Goal: Task Accomplishment & Management: Use online tool/utility

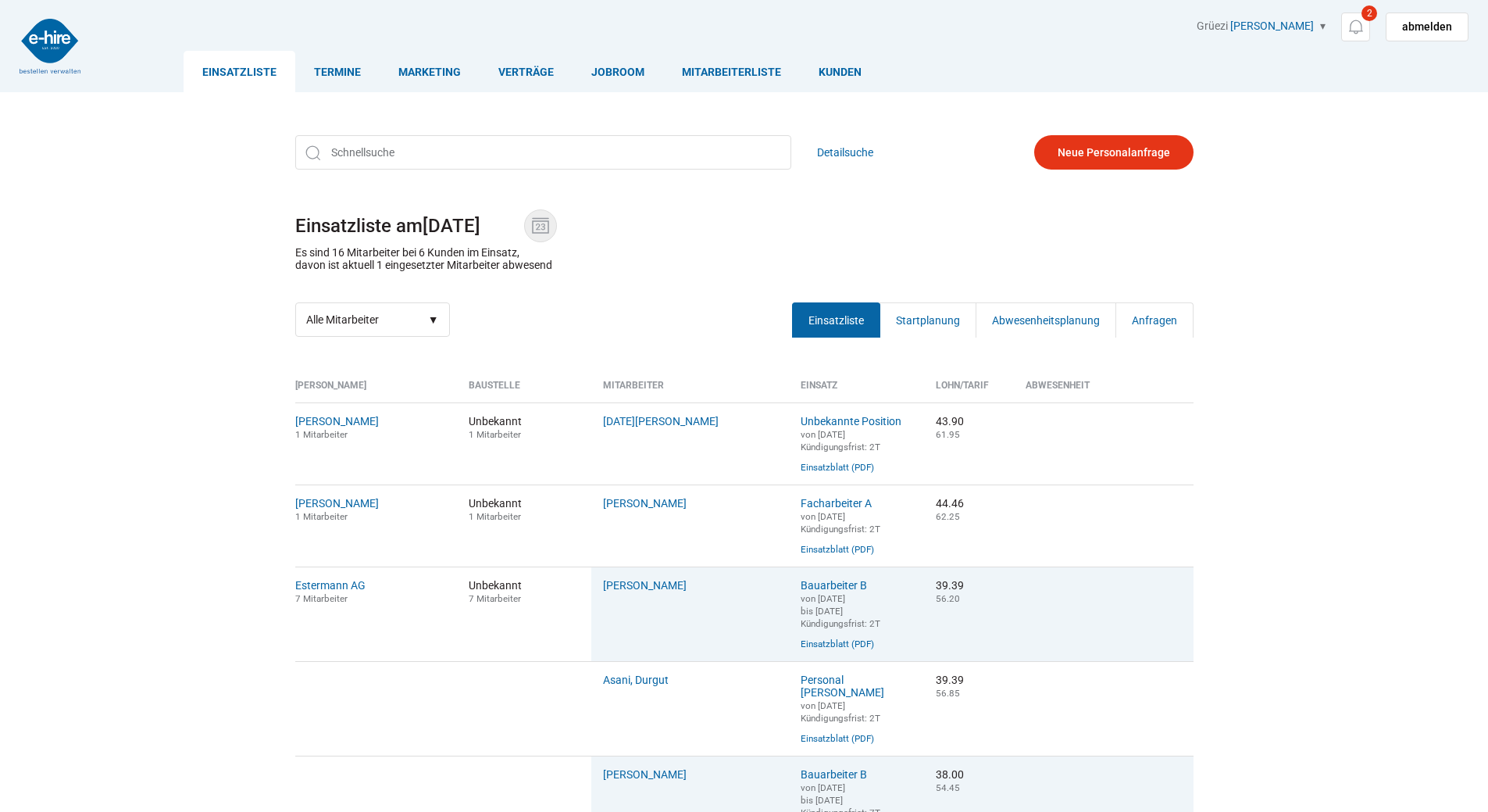
click at [537, 233] on img at bounding box center [540, 226] width 24 height 24
click at [524, 233] on input "14.08.2025" at bounding box center [473, 225] width 102 height 22
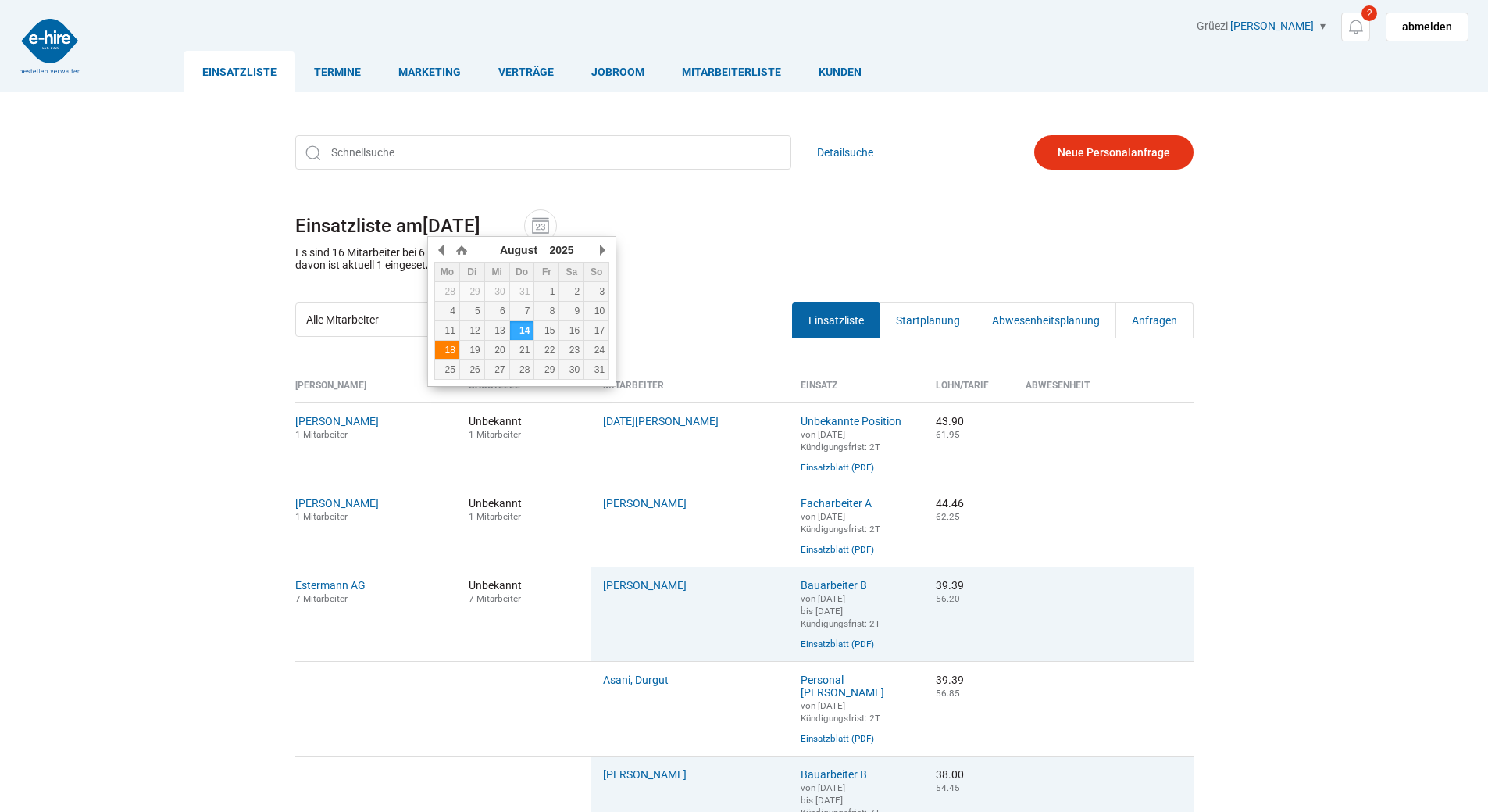
click at [449, 349] on div "18" at bounding box center [447, 349] width 24 height 10
type input "18.08.2025"
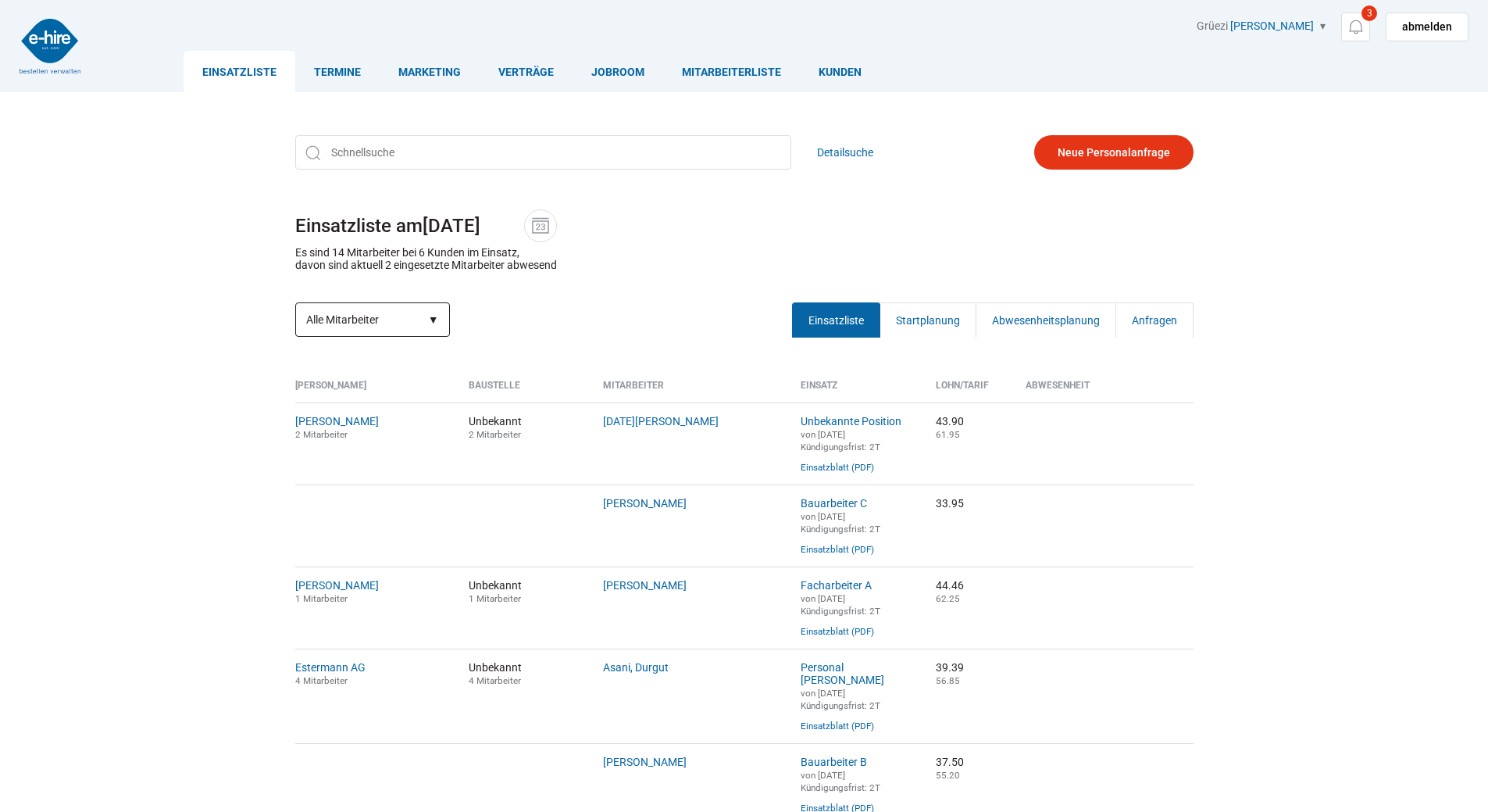
click at [365, 313] on select "Alle Mitarbeiter Abwesende Mitarbeiter Neue Mitarbeiter" at bounding box center [373, 319] width 154 height 34
select select "?date=18.08.2025&filter=neu"
click at [296, 304] on select "Alle Mitarbeiter Abwesende Mitarbeiter Neue Mitarbeiter" at bounding box center [373, 319] width 154 height 34
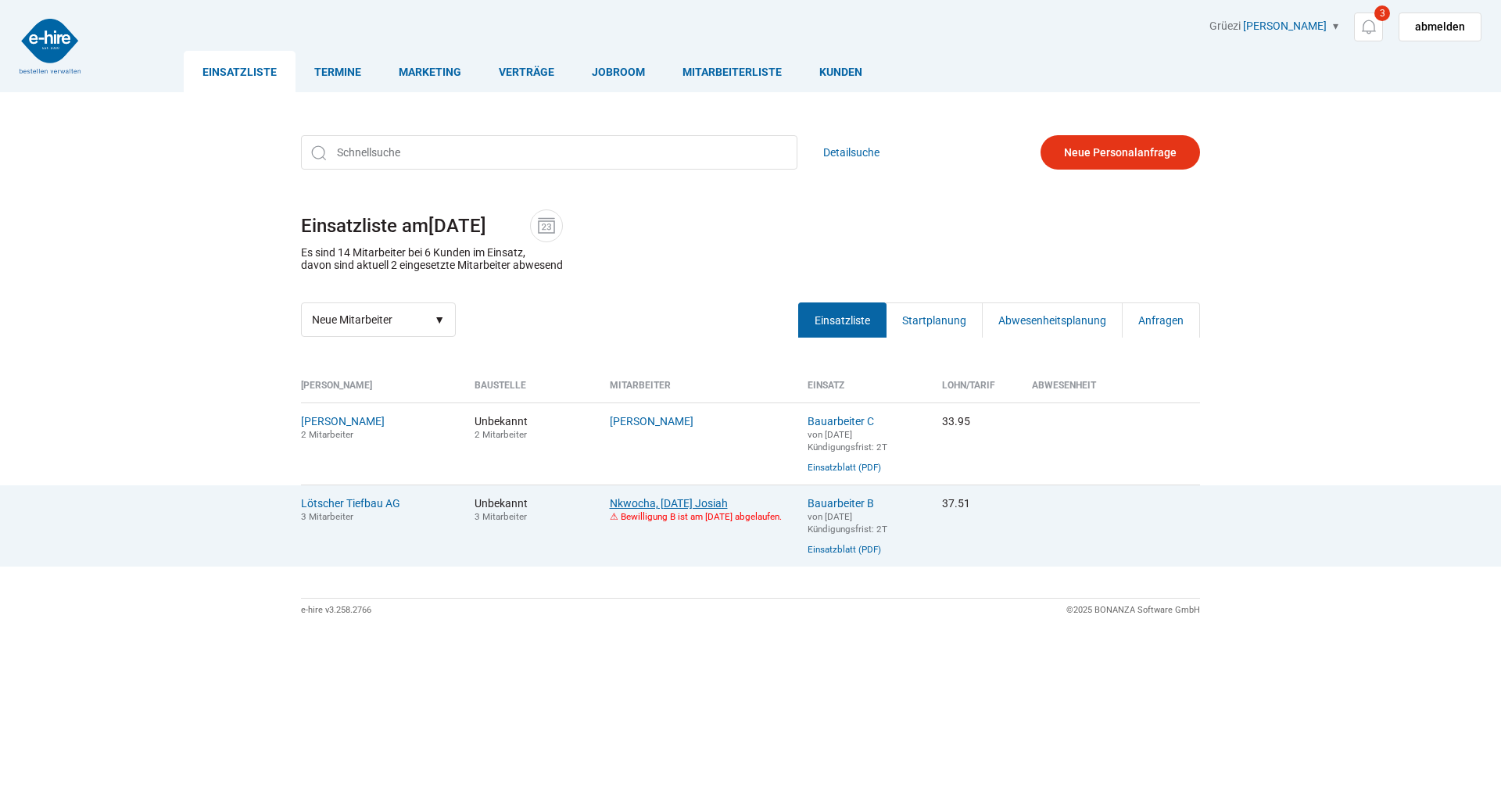
click at [637, 509] on link "Nkwocha, [DATE] Josiah" at bounding box center [668, 502] width 118 height 12
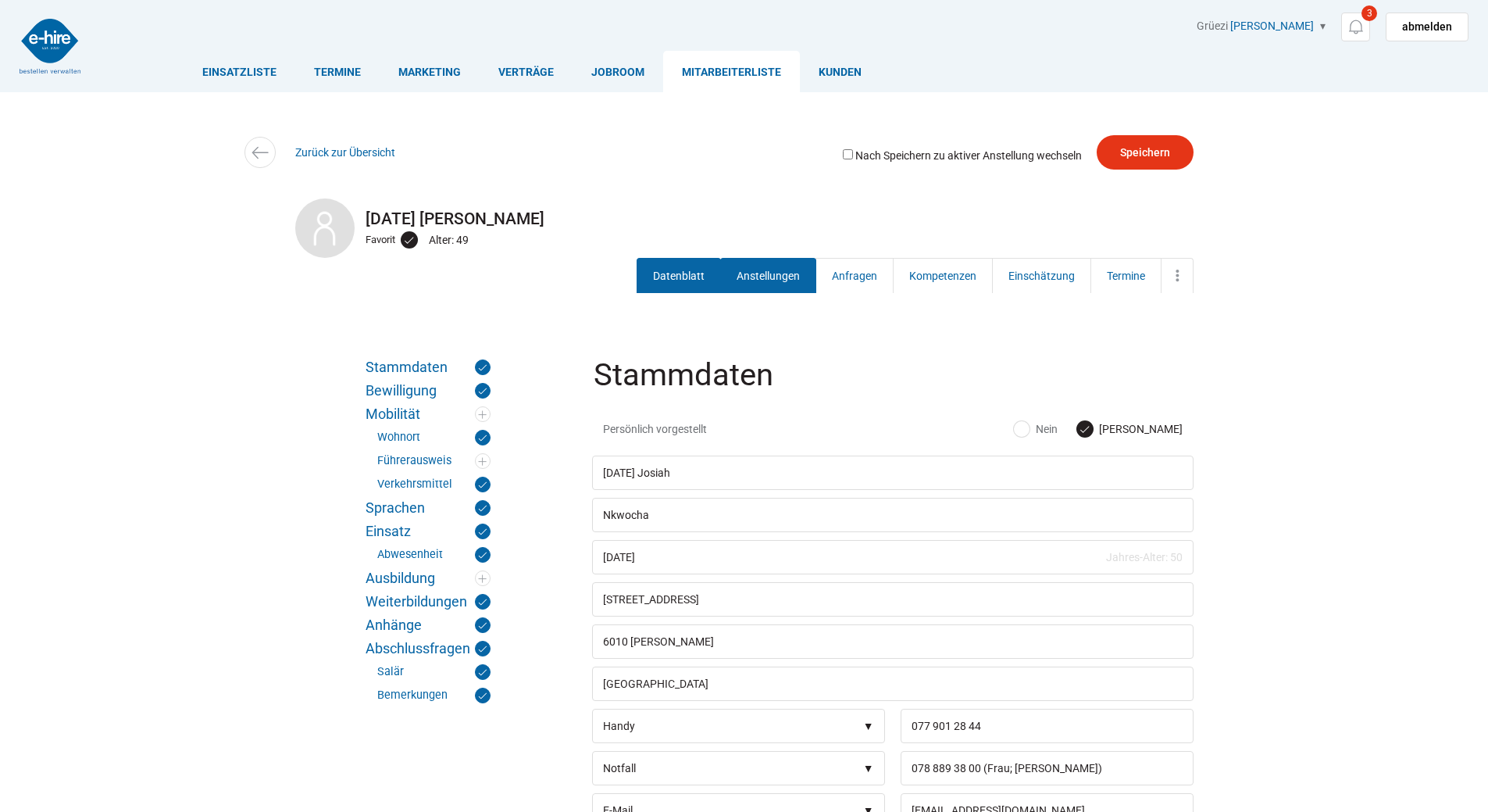
click at [787, 262] on link "Anstellungen" at bounding box center [768, 274] width 96 height 35
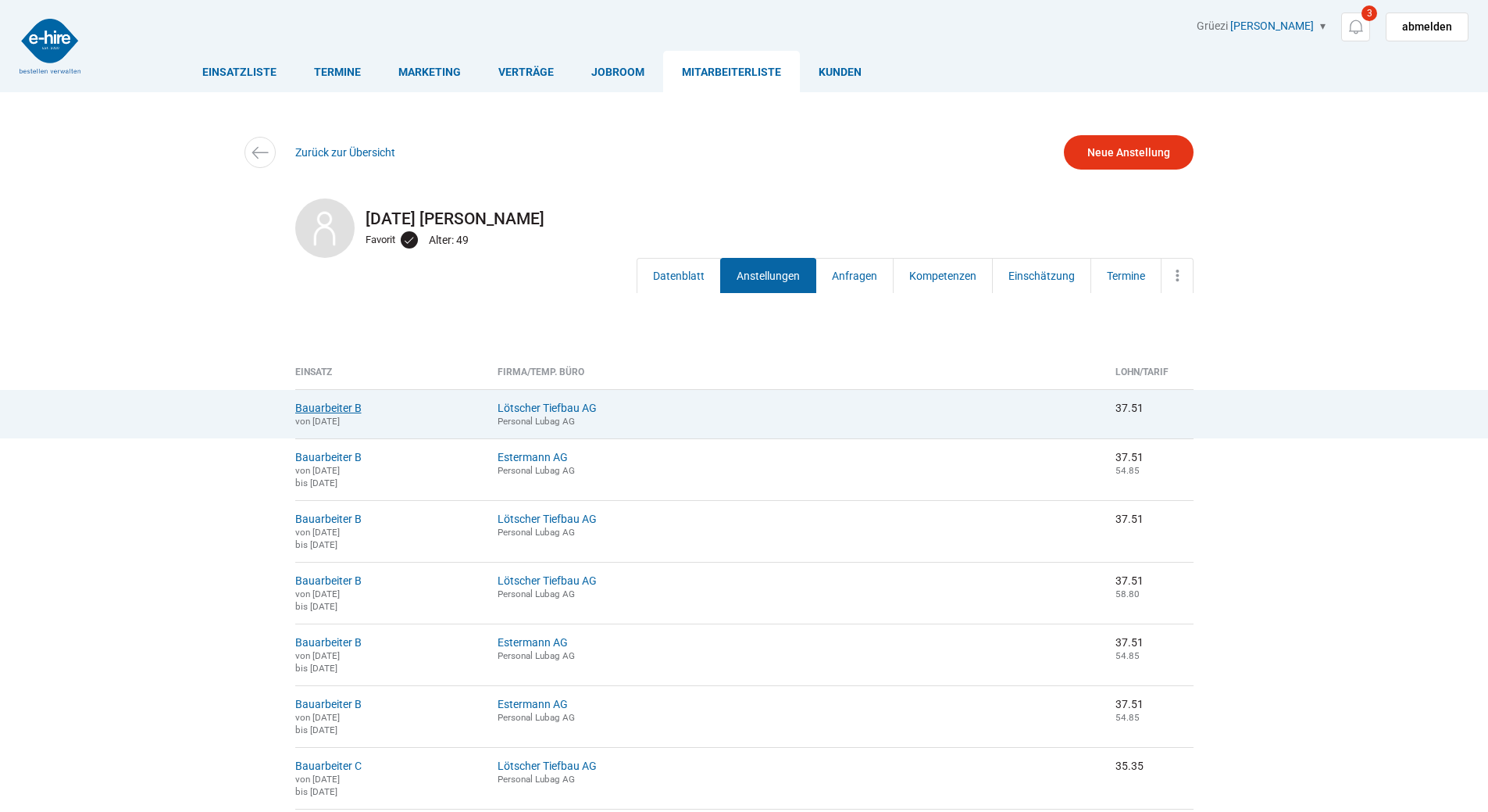
click at [315, 407] on link "Bauarbeiter B" at bounding box center [329, 407] width 67 height 12
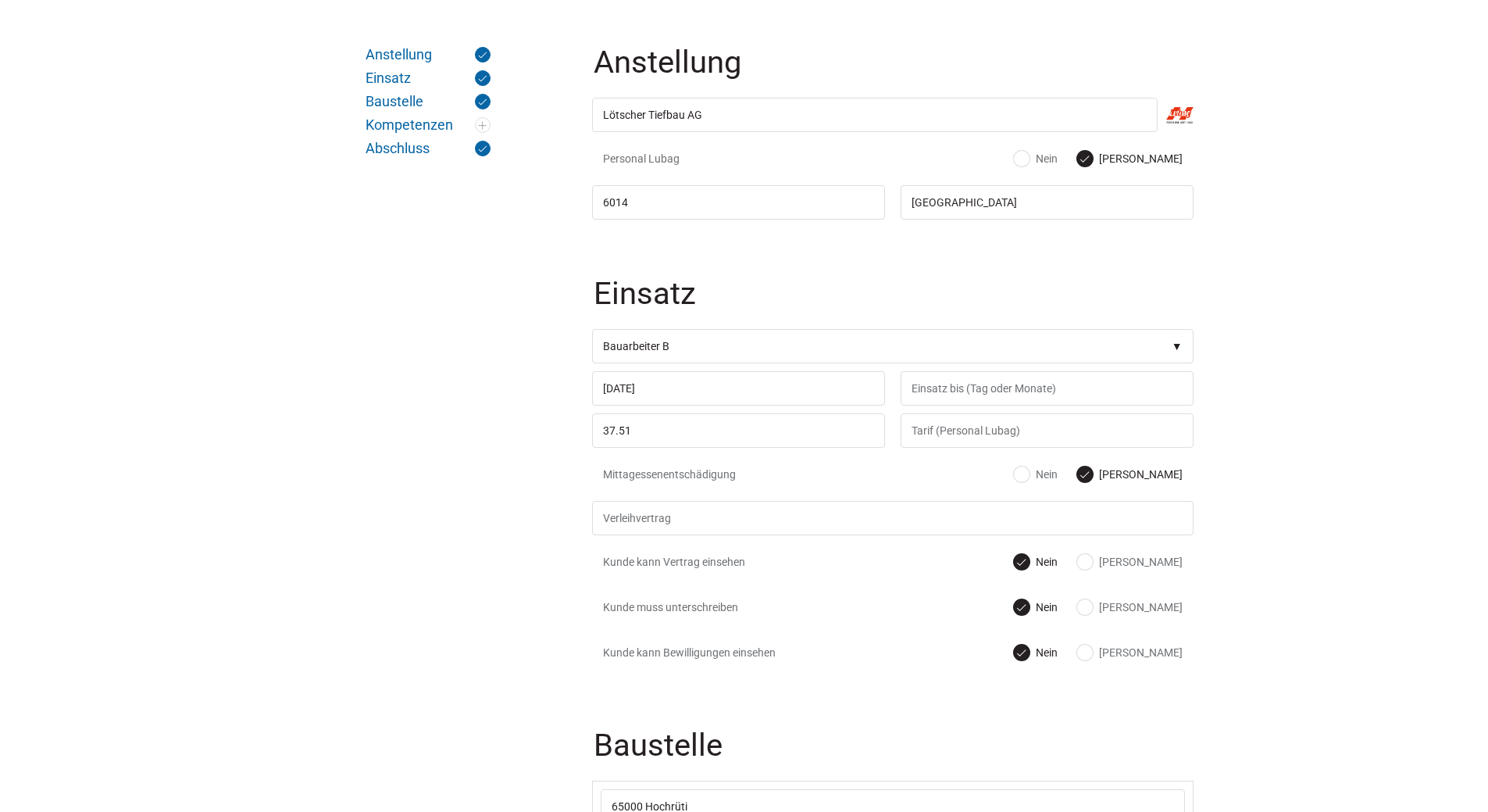
scroll to position [703, 0]
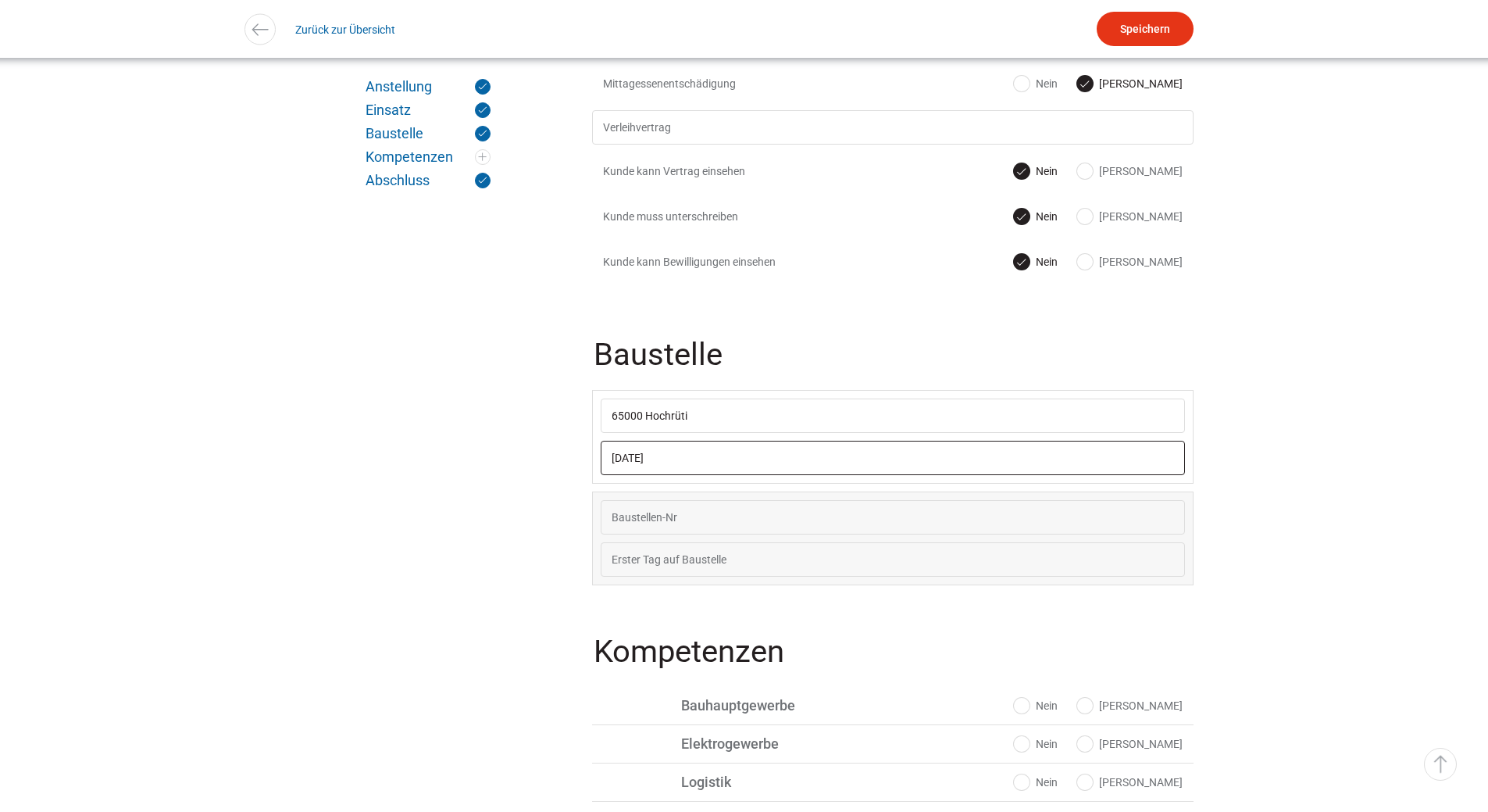
click at [689, 460] on input "18.08.2025" at bounding box center [892, 457] width 584 height 34
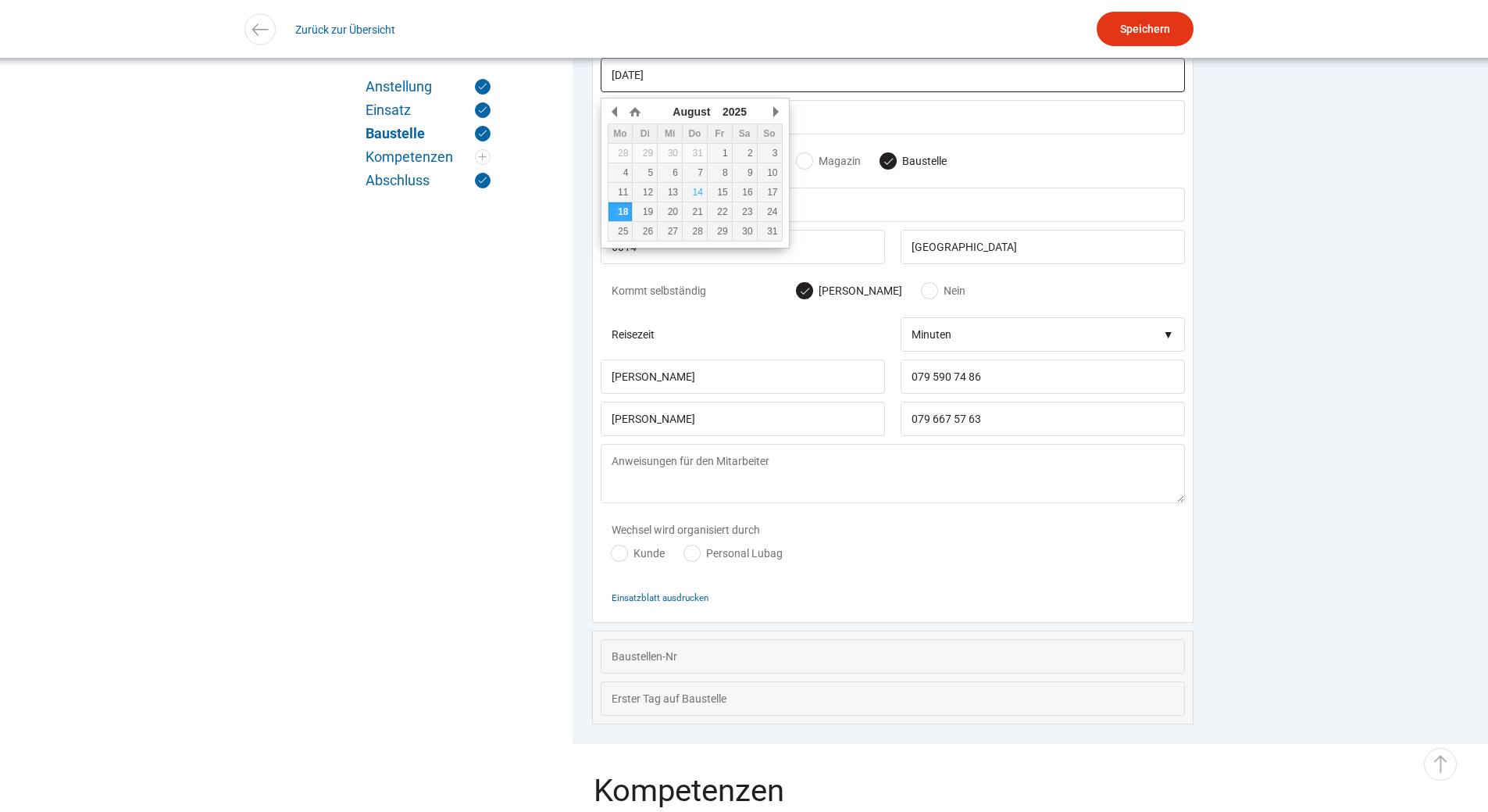
scroll to position [1089, 0]
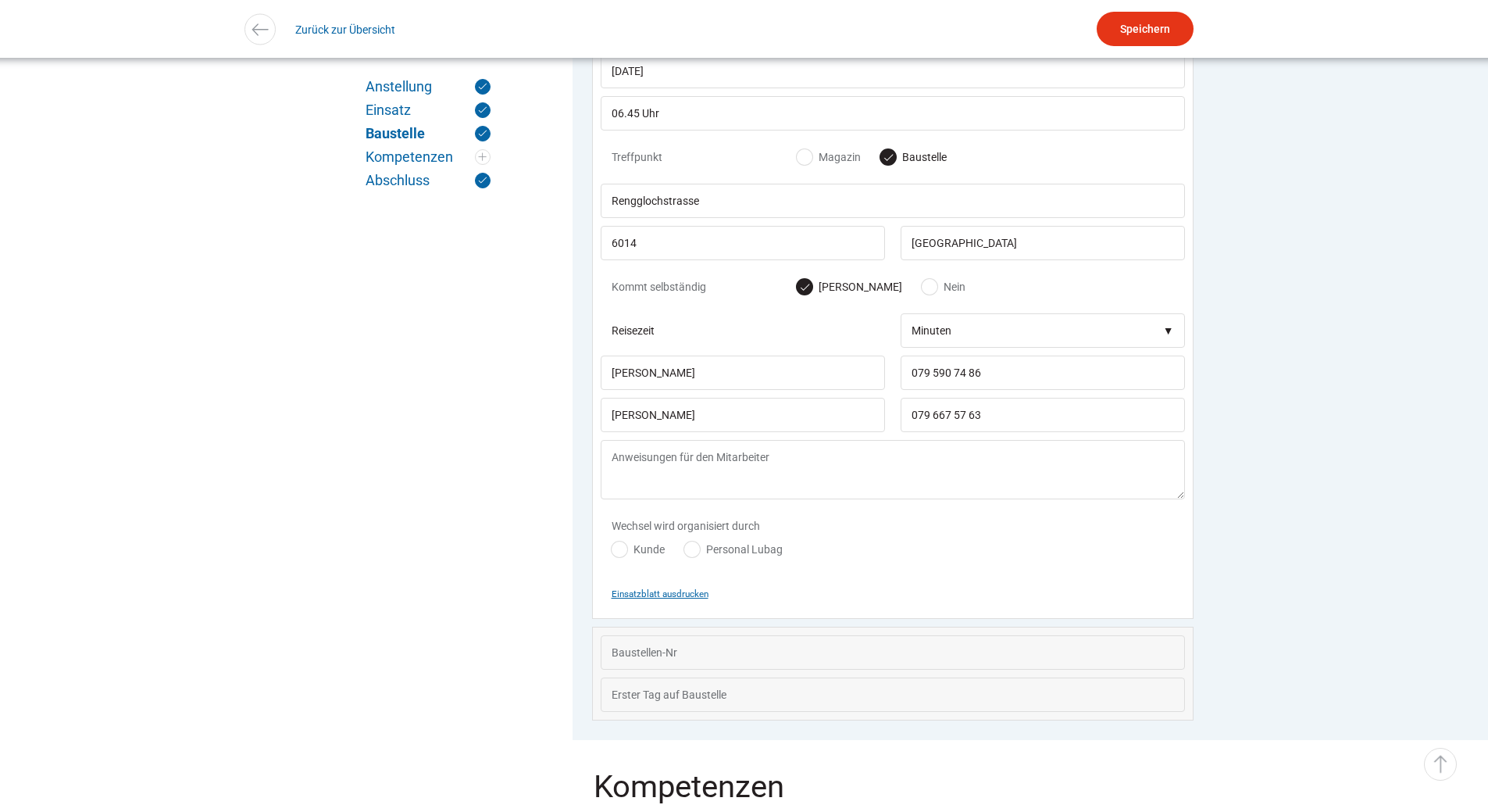
click at [635, 599] on small "Einsatzblatt ausdrucken" at bounding box center [661, 593] width 97 height 10
click at [663, 599] on small "Einsatzblatt ausdrucken" at bounding box center [661, 593] width 97 height 10
